Goal: Task Accomplishment & Management: Use online tool/utility

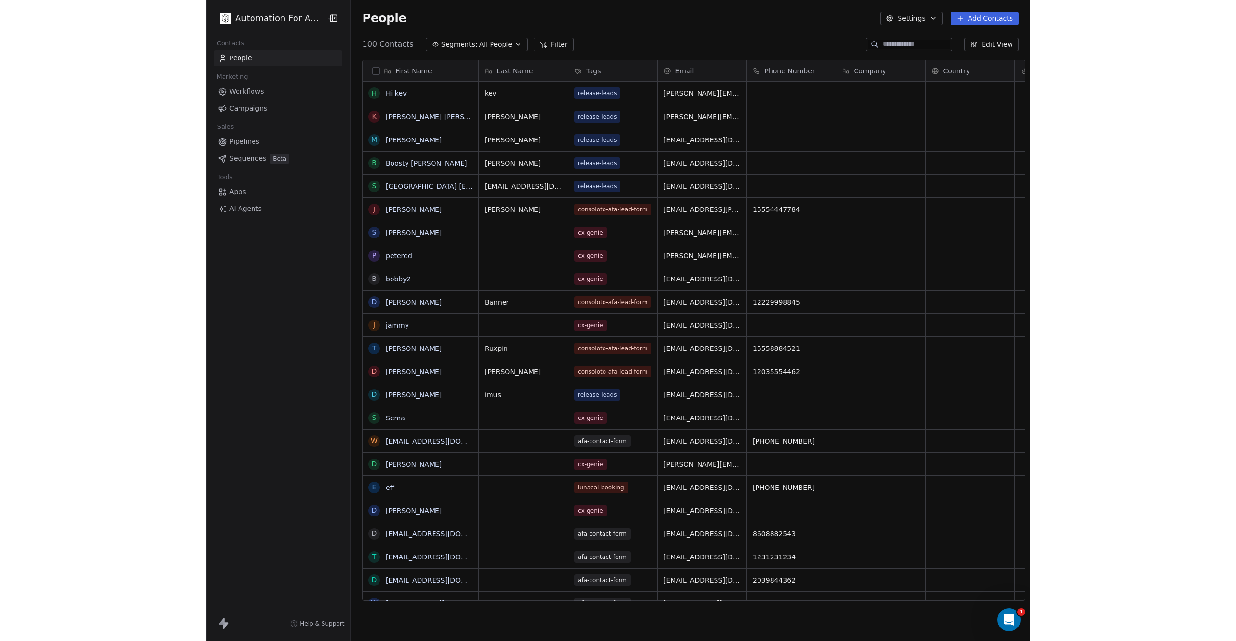
scroll to position [557, 679]
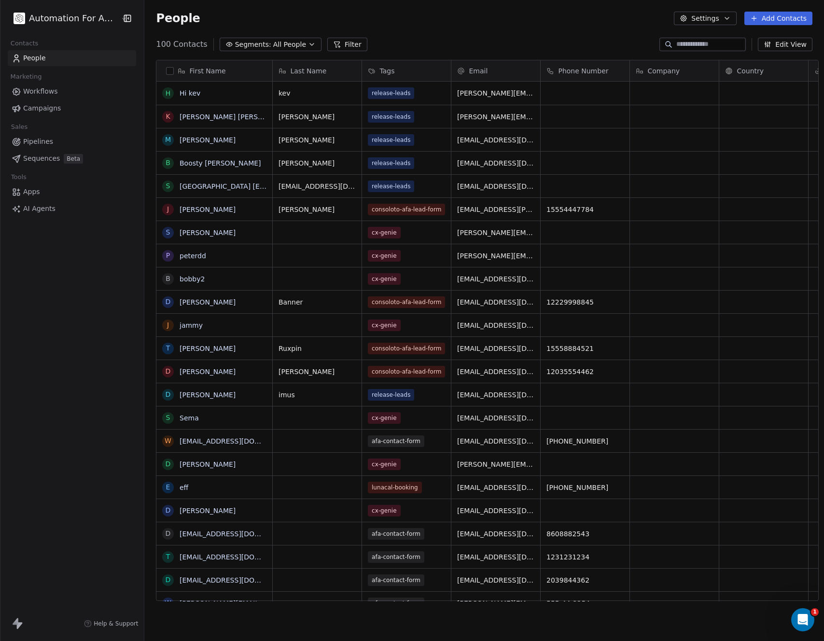
click at [32, 193] on span "Apps" at bounding box center [31, 192] width 17 height 10
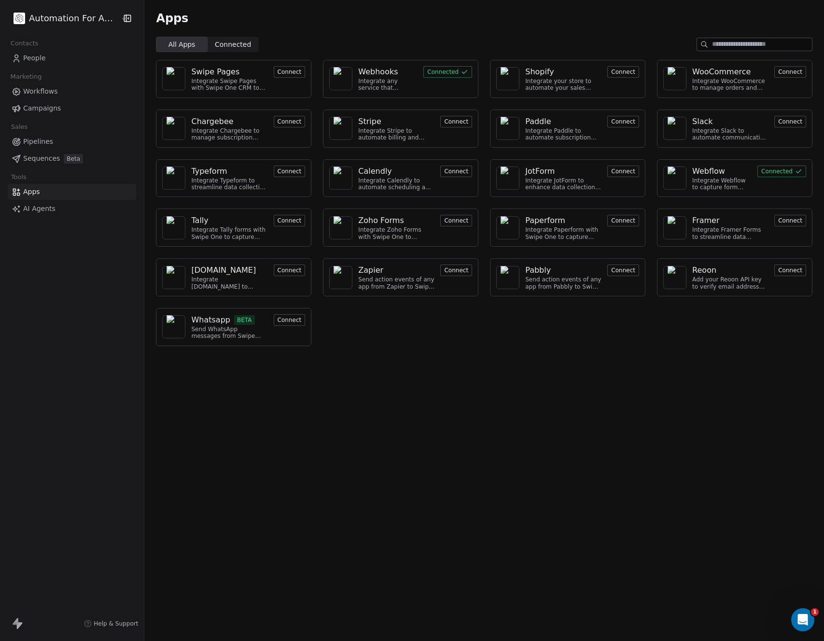
click at [397, 77] on div "Webhooks" at bounding box center [387, 72] width 59 height 12
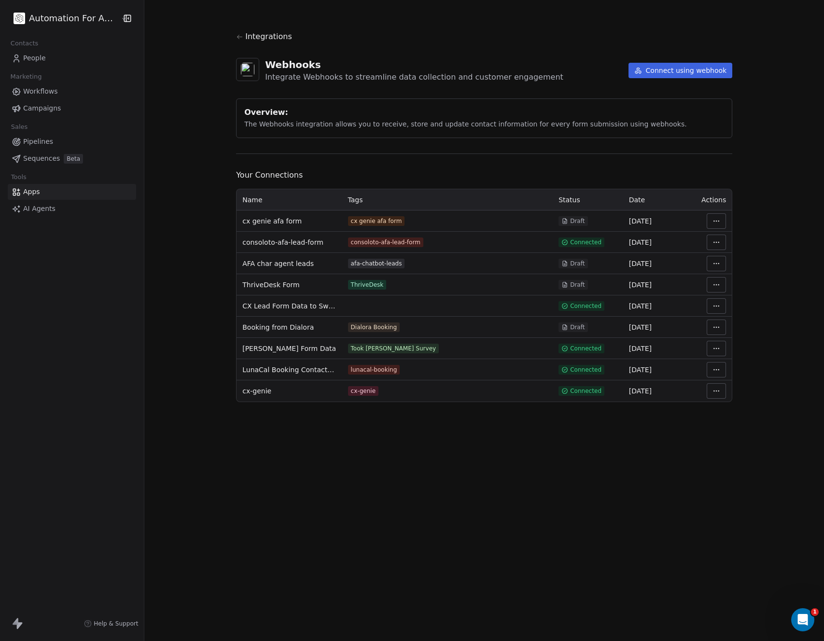
click at [710, 219] on html "Automation For Agencies Contacts People Marketing Workflows Campaigns Sales Pip…" at bounding box center [412, 320] width 824 height 641
click at [730, 287] on div "Manage Mapping" at bounding box center [743, 288] width 70 height 15
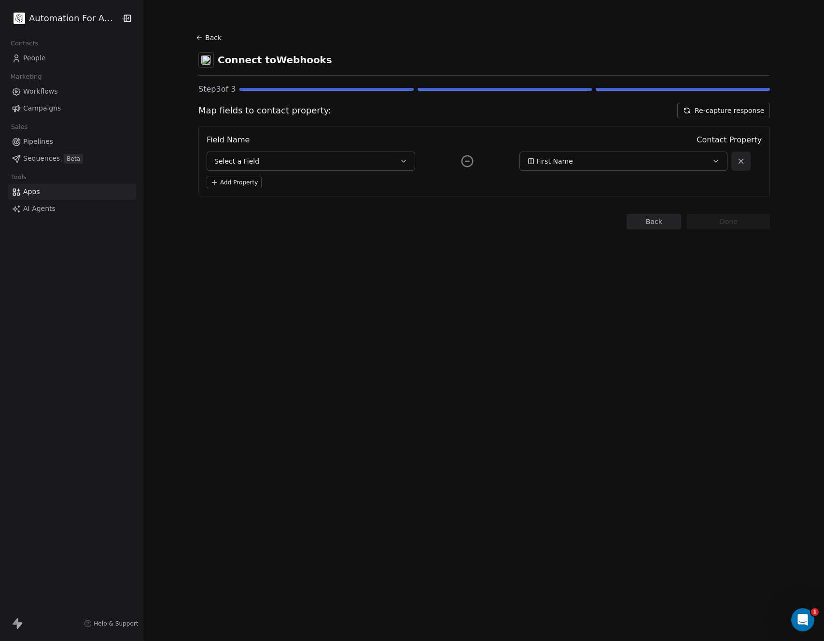
click at [714, 111] on button "Re-capture response" at bounding box center [724, 110] width 93 height 15
